Goal: Find specific page/section: Find specific page/section

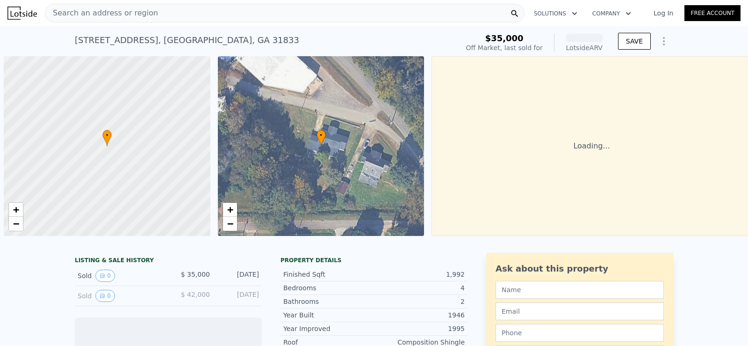
scroll to position [0, 4]
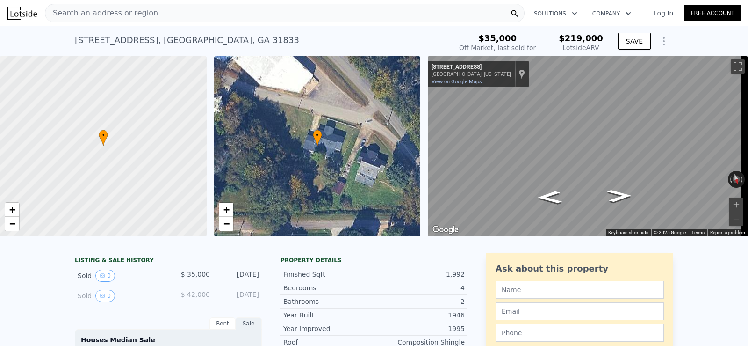
click at [179, 40] on div "[STREET_ADDRESS]" at bounding box center [187, 40] width 225 height 13
click at [196, 37] on div "[STREET_ADDRESS]" at bounding box center [187, 40] width 225 height 13
click at [198, 37] on div "[STREET_ADDRESS]" at bounding box center [187, 40] width 225 height 13
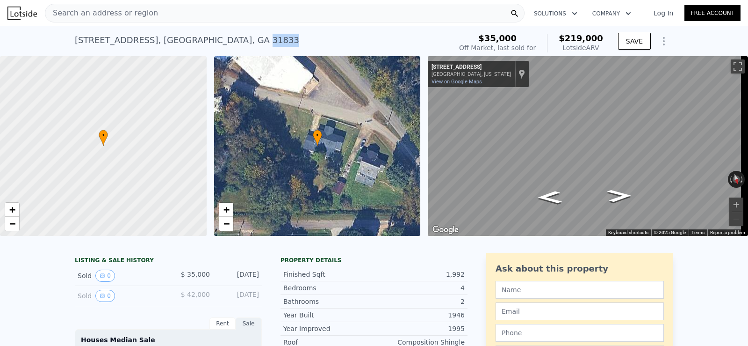
click at [198, 37] on div "[STREET_ADDRESS]" at bounding box center [187, 40] width 225 height 13
